Goal: Transaction & Acquisition: Purchase product/service

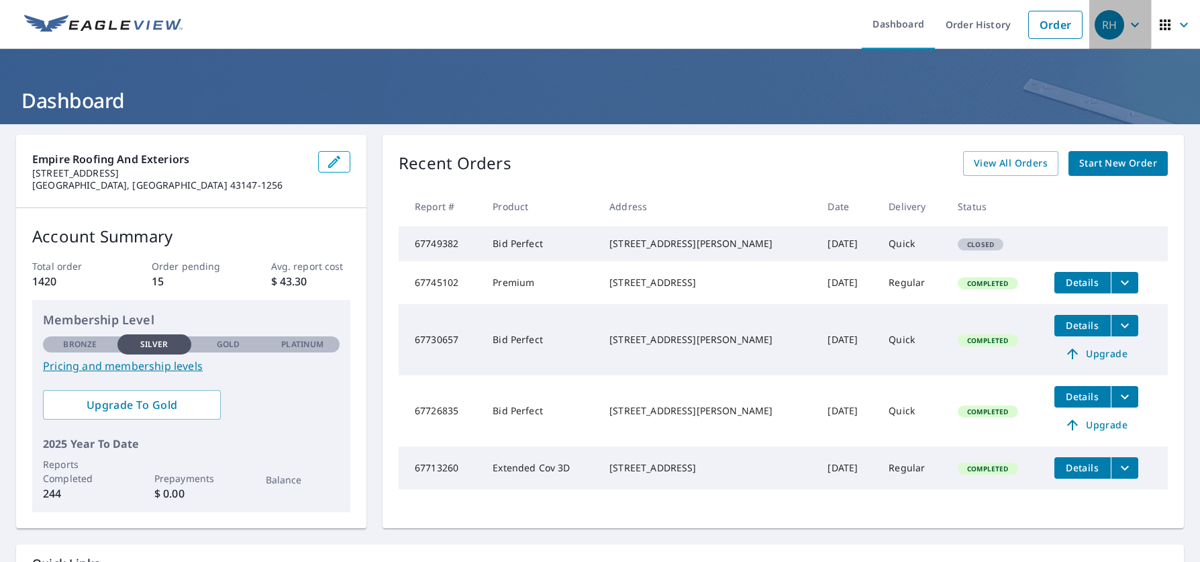
click at [1127, 32] on icon "button" at bounding box center [1135, 25] width 16 height 16
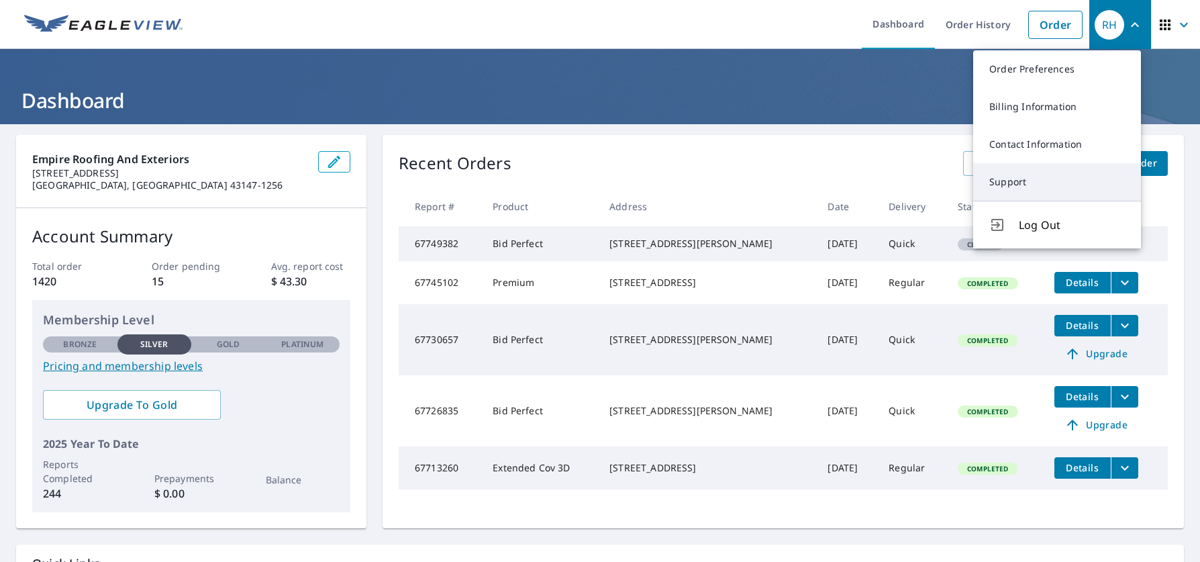
click at [1044, 172] on link "Support" at bounding box center [1057, 182] width 168 height 38
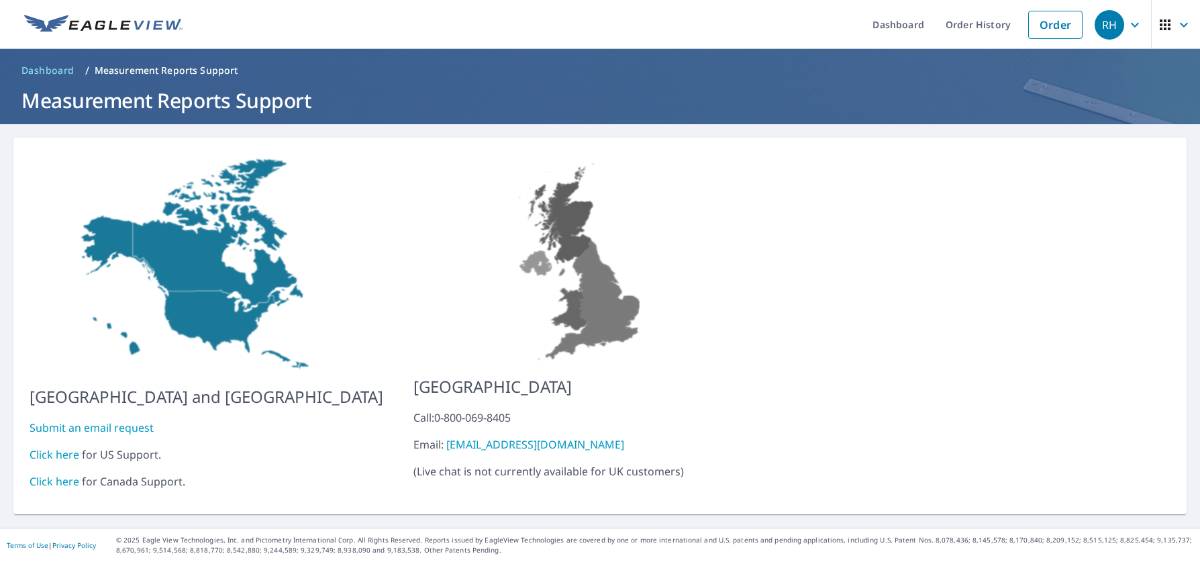
click at [69, 447] on link "Click here" at bounding box center [55, 454] width 50 height 15
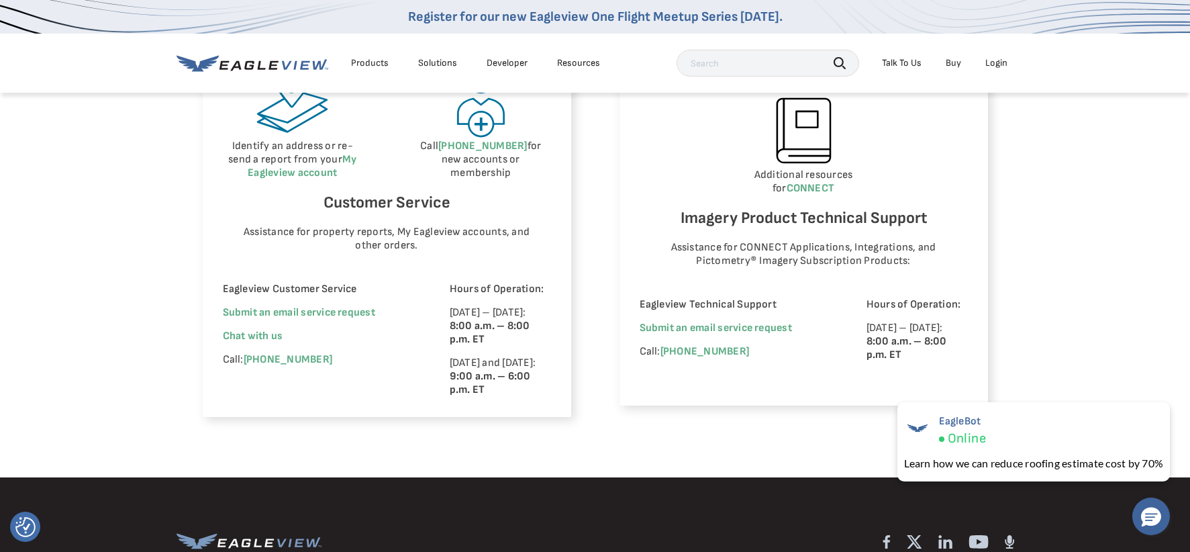
scroll to position [846, 0]
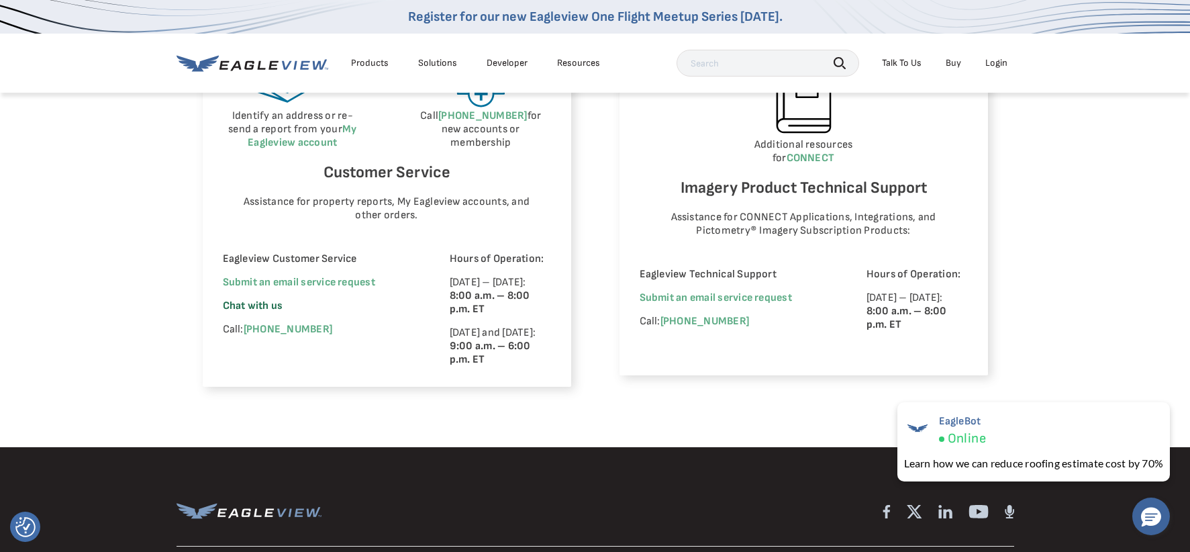
click at [264, 304] on span "Chat with us" at bounding box center [253, 305] width 60 height 13
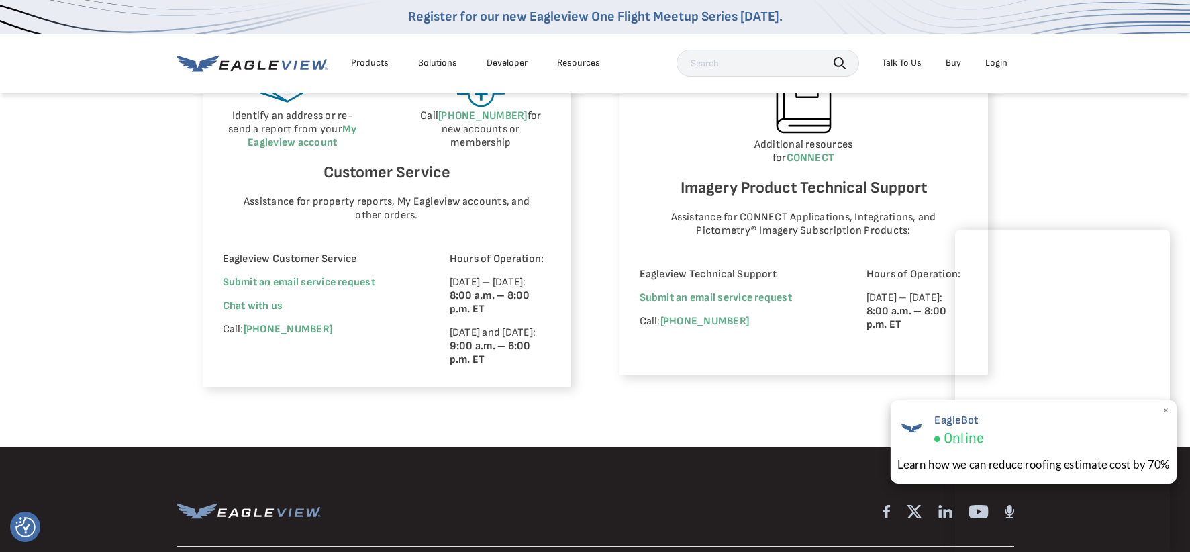
click at [1166, 409] on span "×" at bounding box center [1165, 410] width 7 height 14
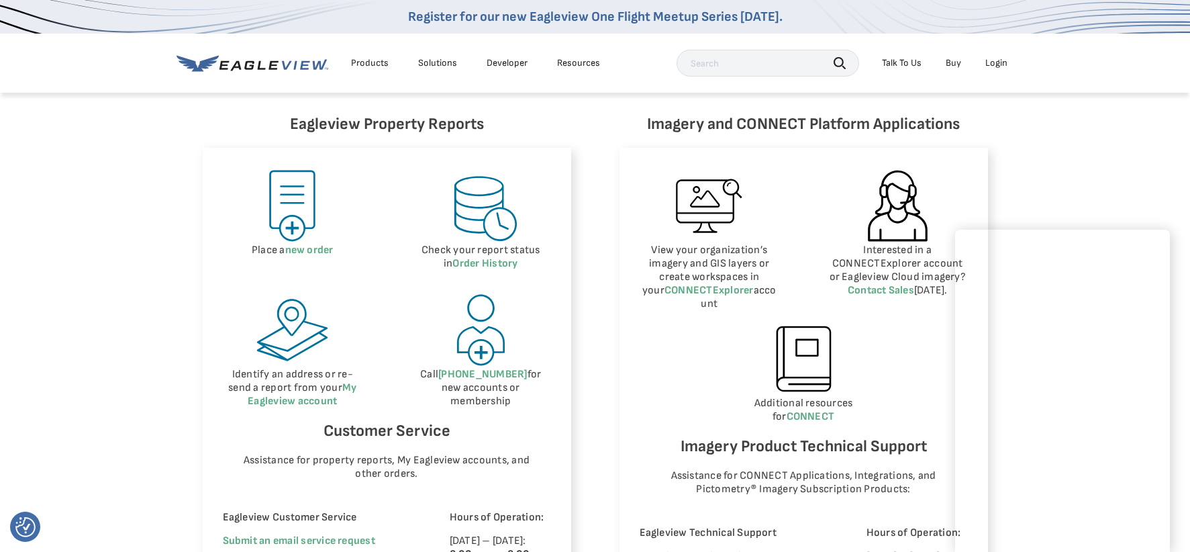
scroll to position [591, 0]
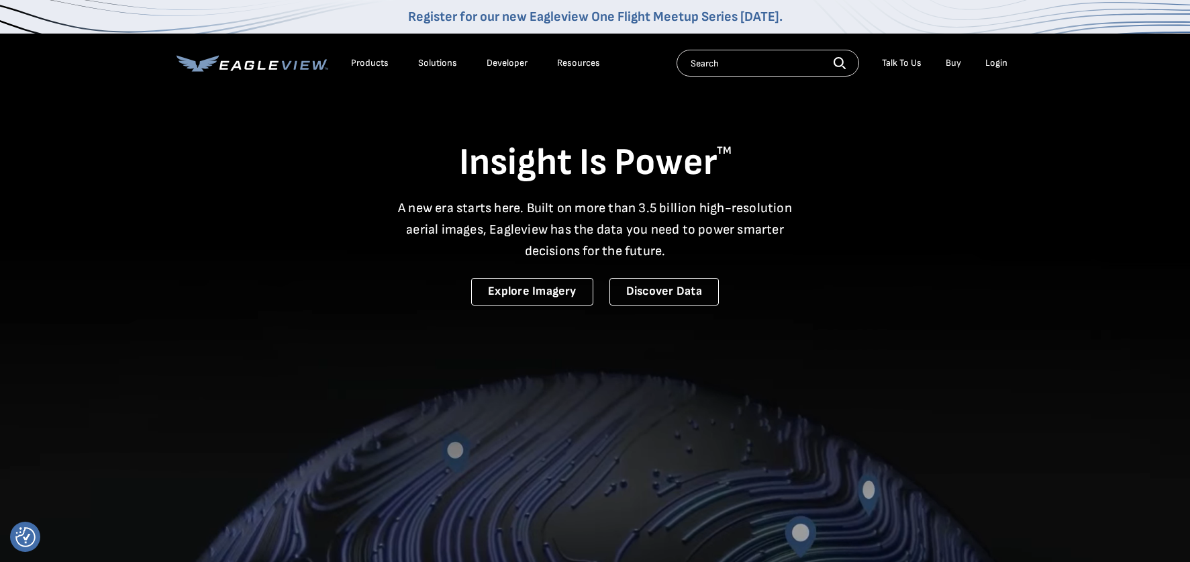
click at [1001, 61] on div "Login" at bounding box center [996, 63] width 22 height 12
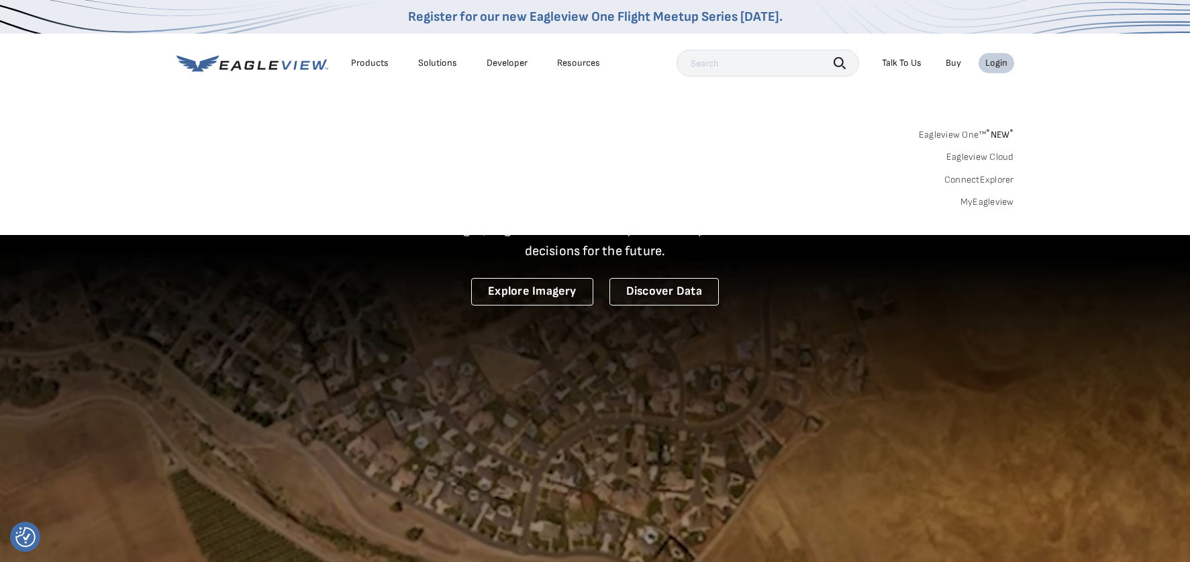
click at [986, 201] on link "MyEagleview" at bounding box center [987, 202] width 54 height 12
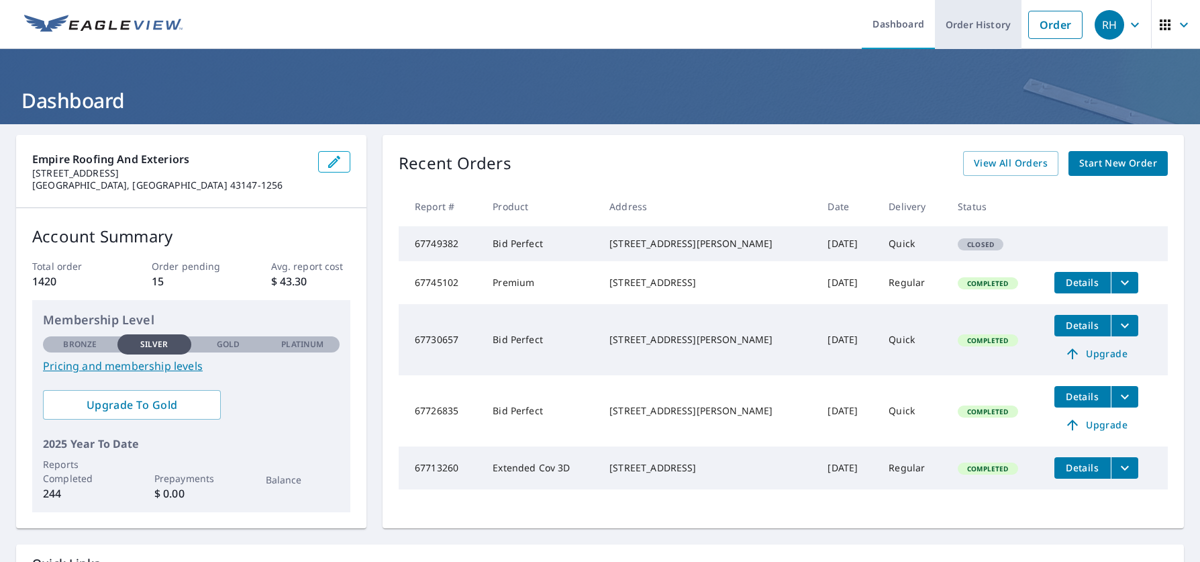
click at [965, 21] on link "Order History" at bounding box center [978, 24] width 87 height 49
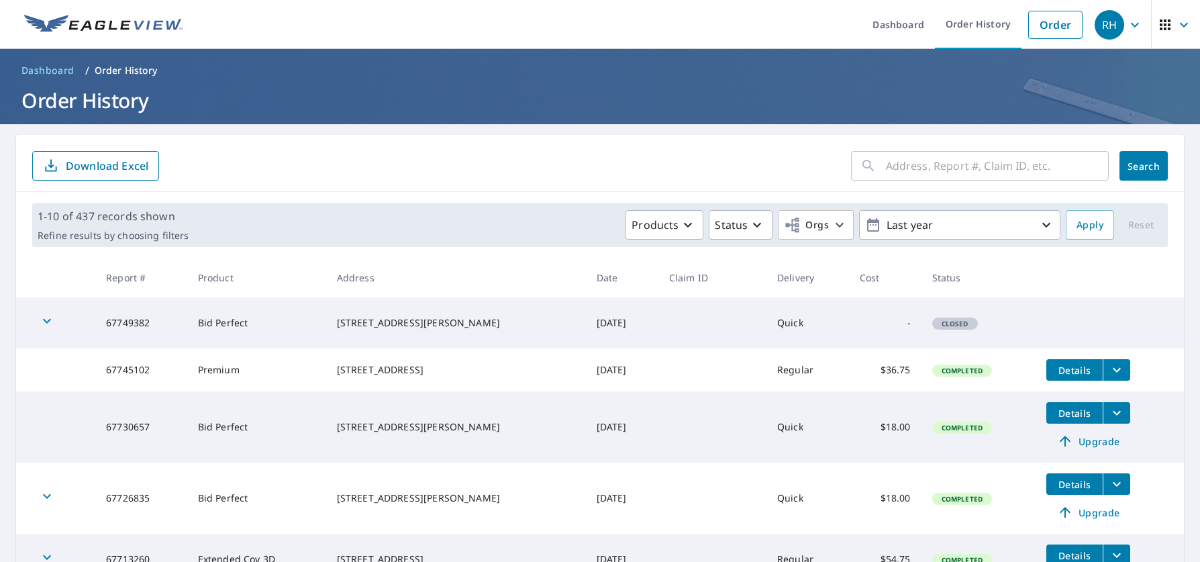
click at [924, 167] on input "text" at bounding box center [997, 166] width 223 height 38
paste input "1479 goss place Reynoldsburg, OH 43068"
type input "1479 goss place Reynoldsburg, OH 43068"
click at [1130, 163] on span "Search" at bounding box center [1143, 166] width 27 height 13
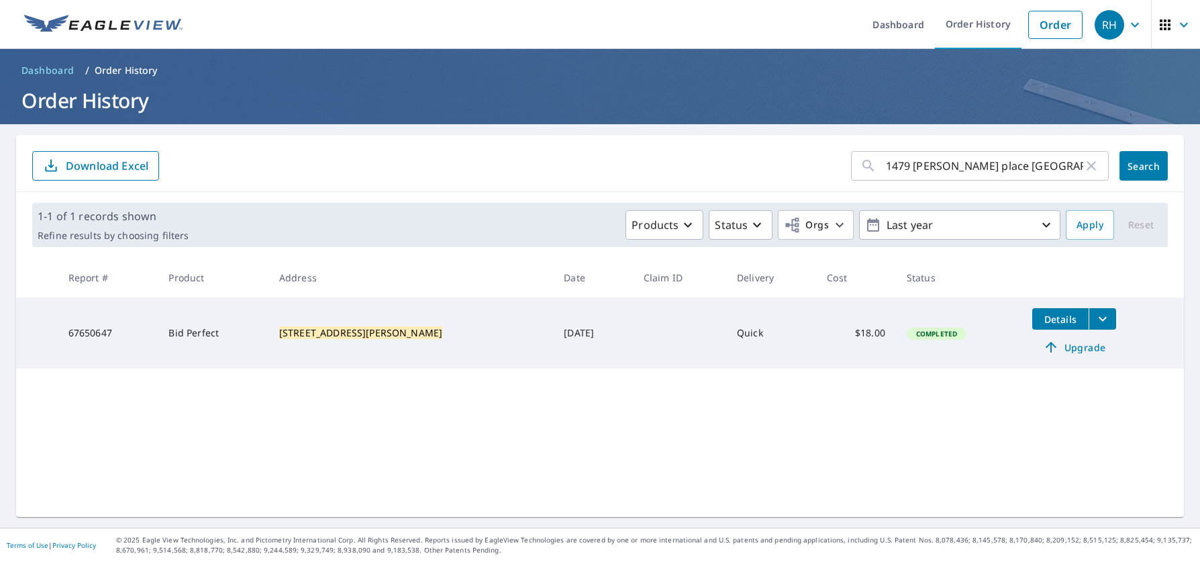
click at [1073, 349] on span "Upgrade" at bounding box center [1074, 347] width 68 height 16
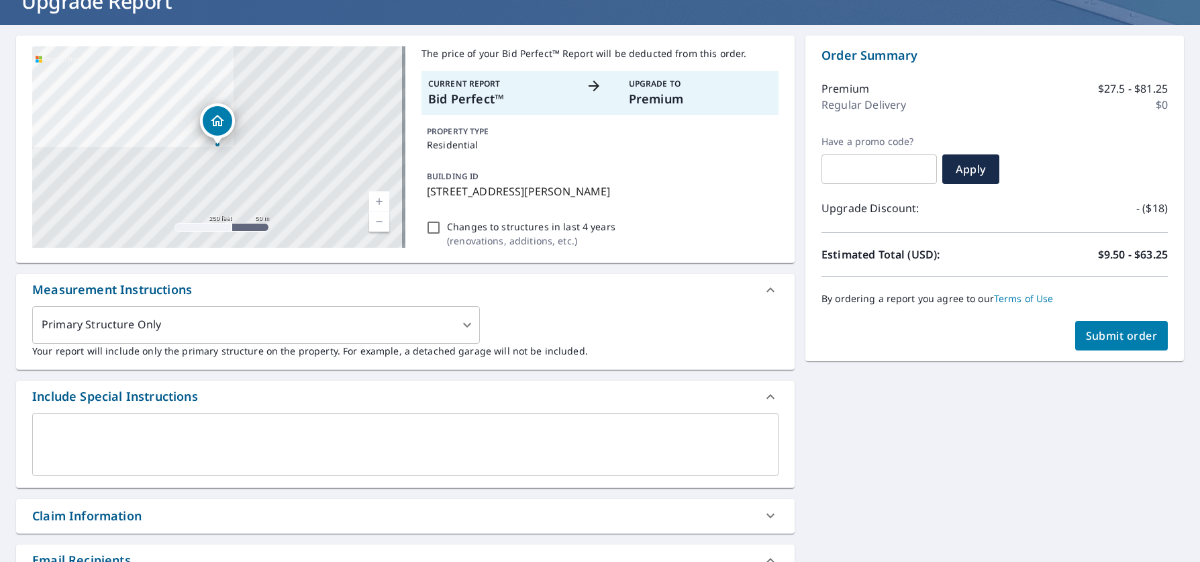
scroll to position [101, 0]
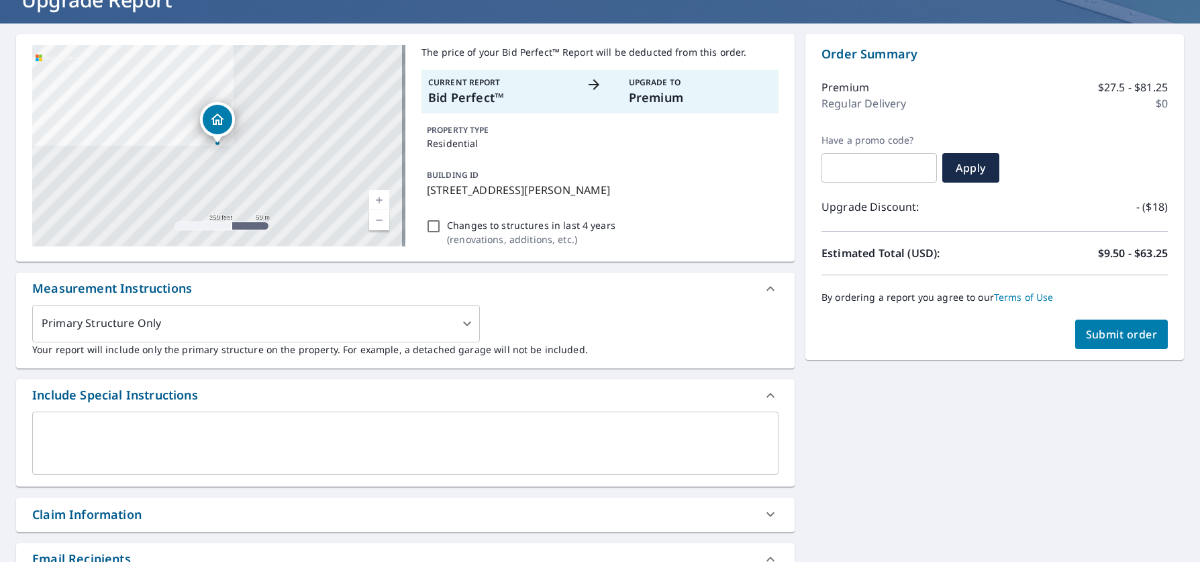
click at [1119, 334] on span "Submit order" at bounding box center [1122, 334] width 72 height 15
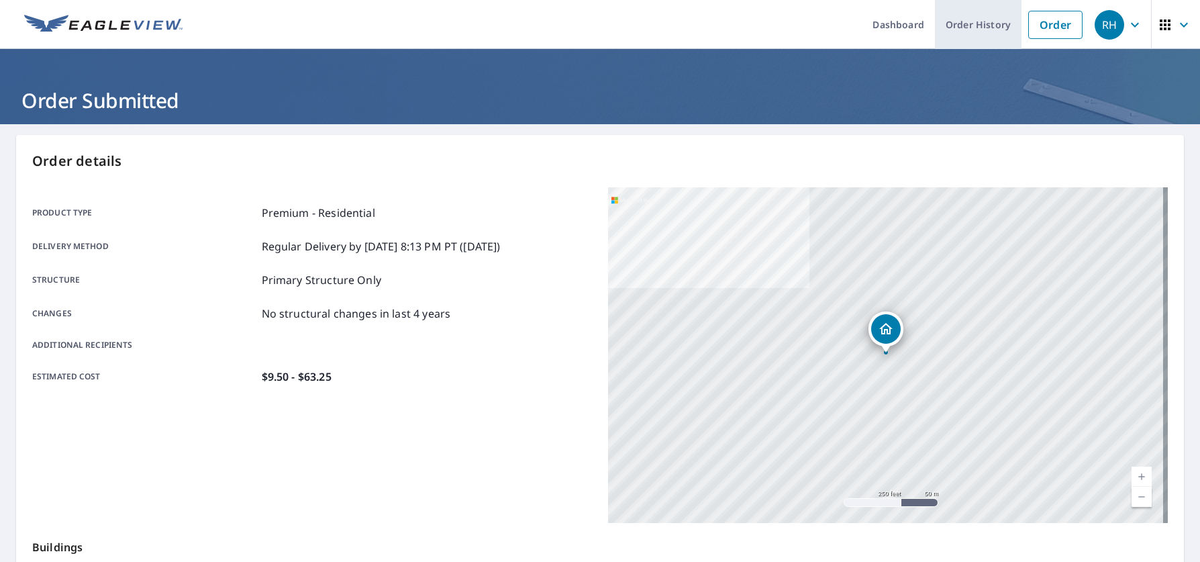
click at [972, 23] on link "Order History" at bounding box center [978, 24] width 87 height 49
